Goal: Task Accomplishment & Management: Manage account settings

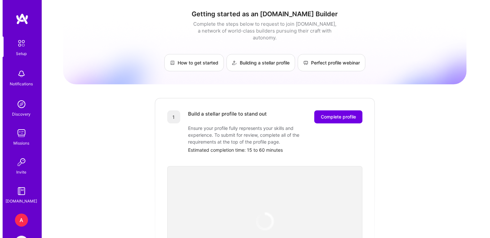
scroll to position [23, 0]
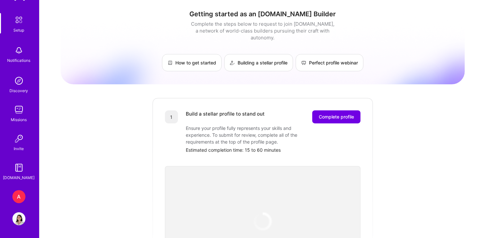
click at [18, 220] on img at bounding box center [18, 218] width 13 height 13
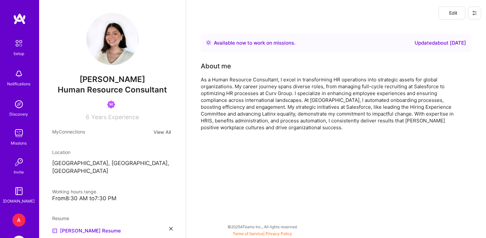
click at [475, 11] on icon at bounding box center [474, 13] width 4 height 4
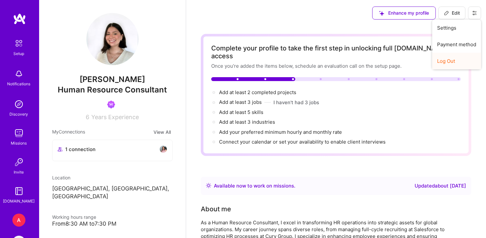
click at [442, 64] on button "Log Out" at bounding box center [456, 61] width 49 height 17
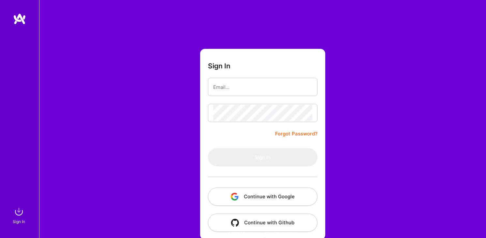
click at [284, 191] on button "Continue with Google" at bounding box center [262, 197] width 109 height 18
